Goal: Check status

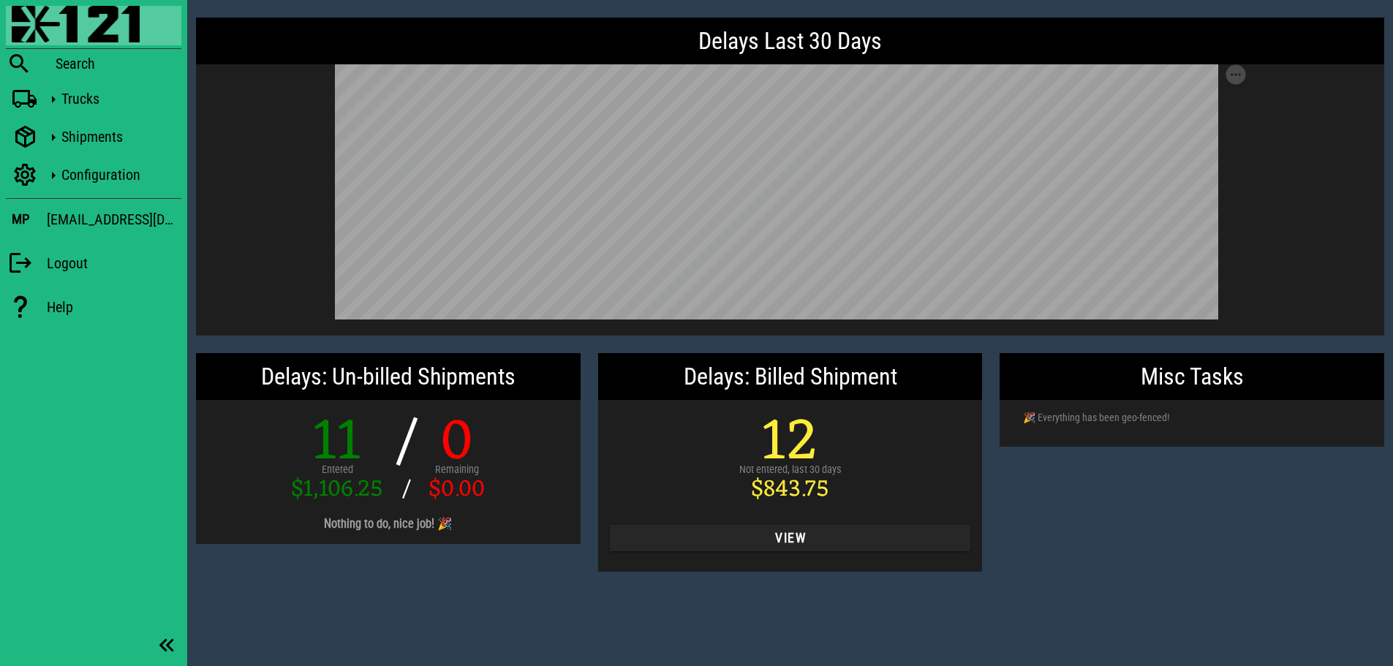
click at [1222, 513] on div "Misc Tasks 🎉 Everything has been geo-fenced!" at bounding box center [1192, 462] width 402 height 236
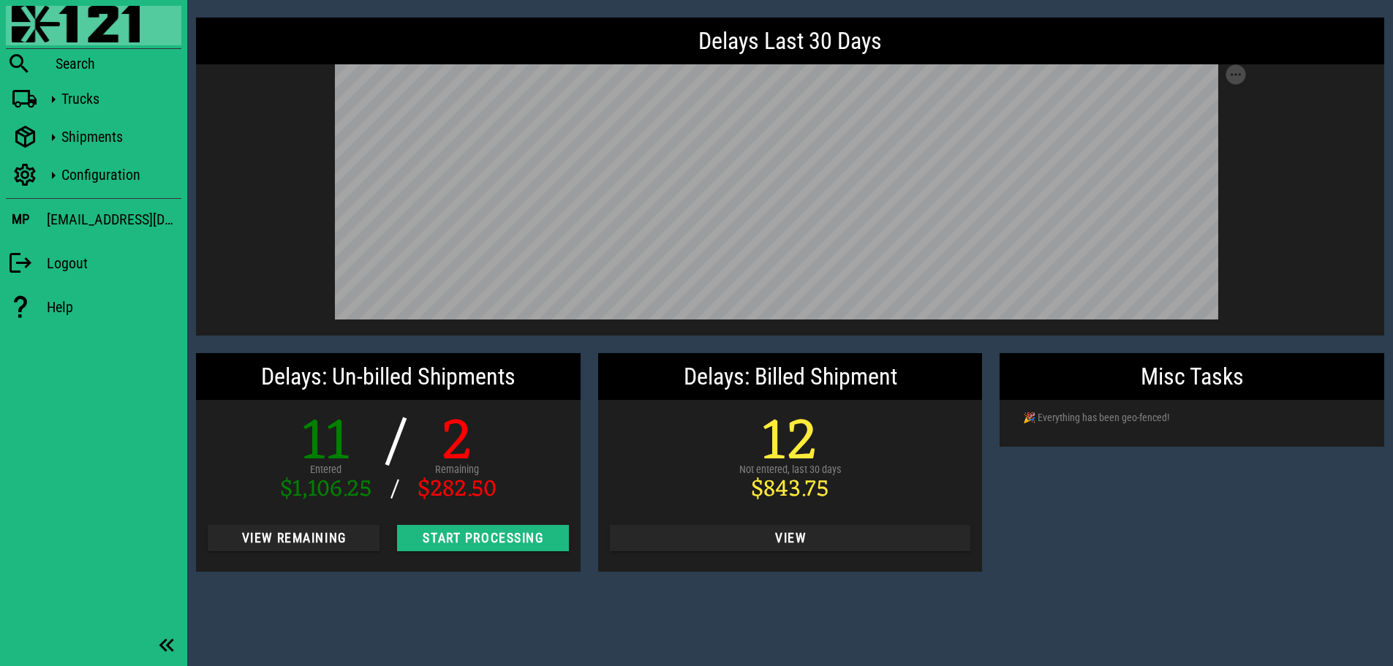
click at [177, 593] on div "Blackfly Search Trucks Shipments Configuration MP mpisano@snecorp.com Logout He…" at bounding box center [93, 333] width 187 height 666
click at [306, 539] on span "View Remaining" at bounding box center [293, 538] width 148 height 15
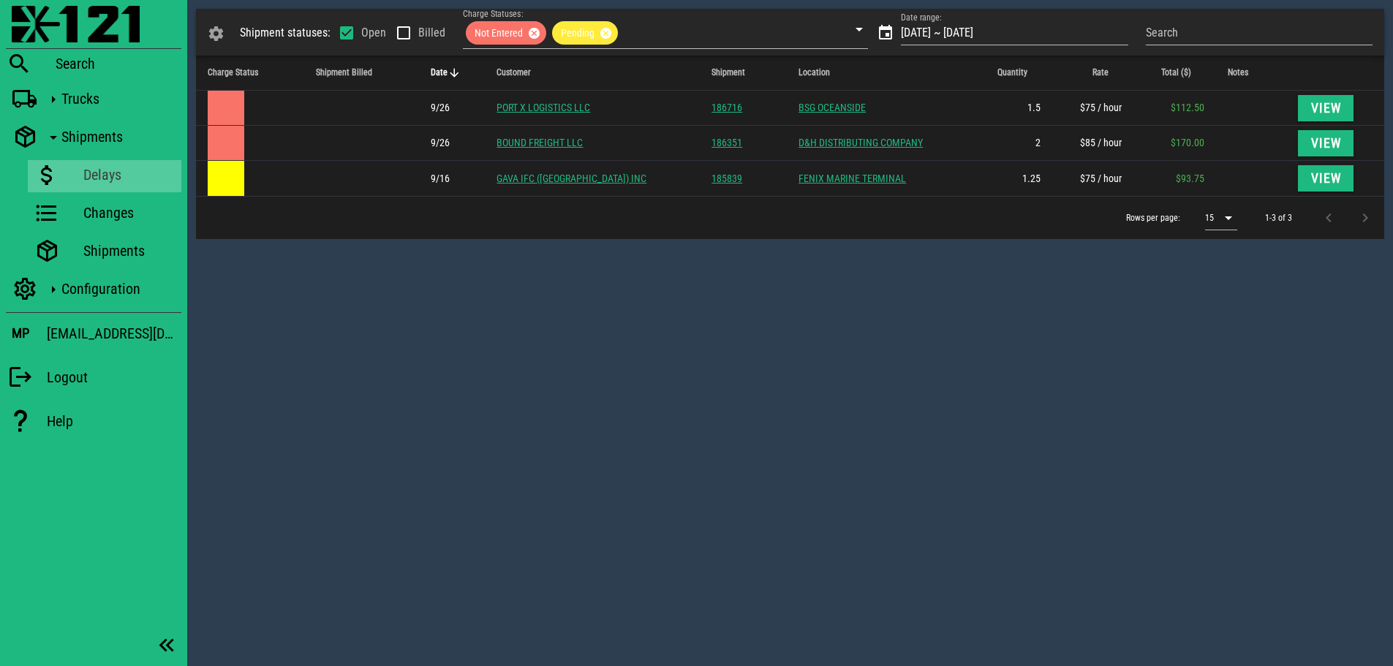
click at [607, 350] on div "Shipment statuses: Open Billed Charge Statuses: Not Entered Pending Date range:…" at bounding box center [789, 333] width 1205 height 666
click at [853, 412] on div "Shipment statuses: Open Billed Charge Statuses: Not Entered Pending Date range:…" at bounding box center [789, 333] width 1205 height 666
